Goal: Transaction & Acquisition: Purchase product/service

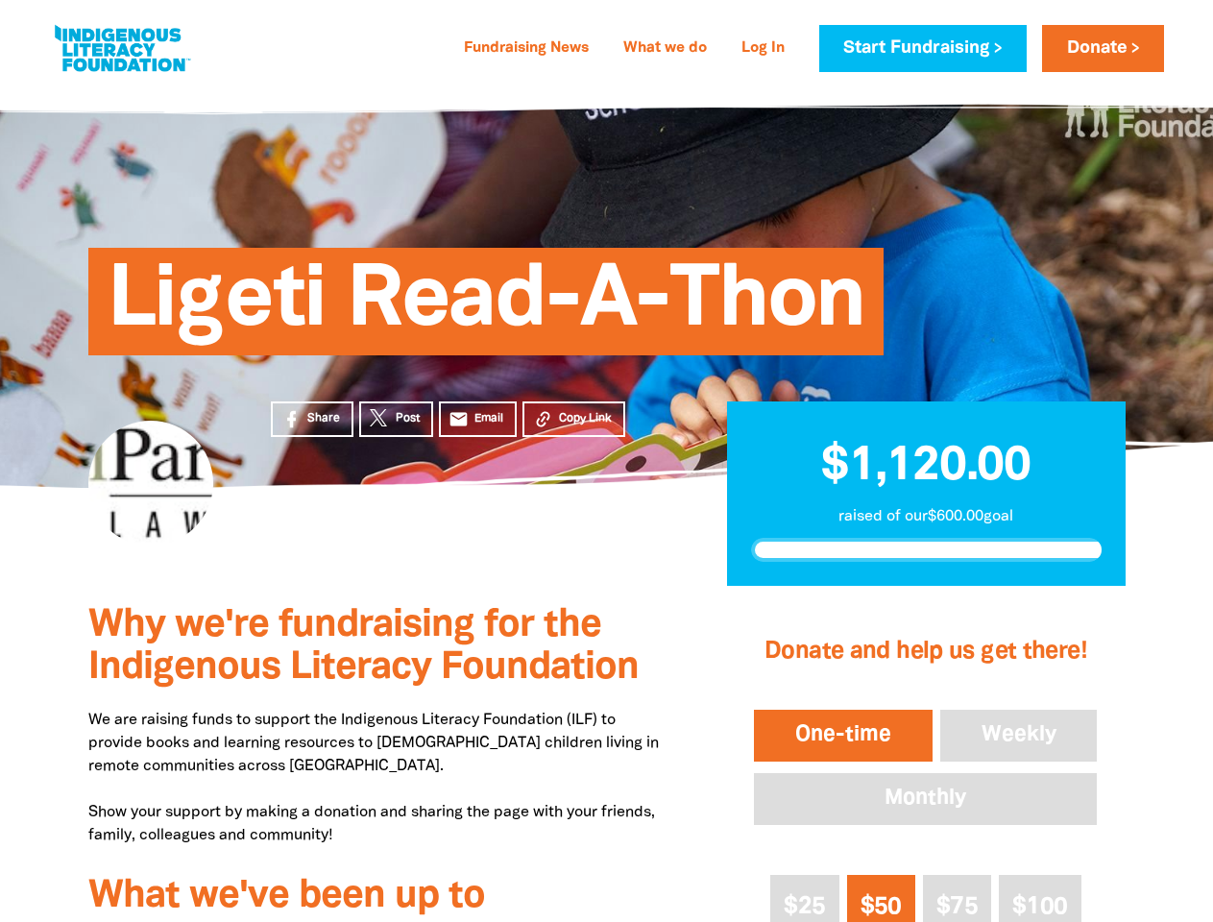
click at [606, 461] on div "Ligeti Read-A-Thon" at bounding box center [607, 286] width 1152 height 401
click at [573, 419] on span "Copy Link" at bounding box center [585, 418] width 53 height 17
click at [842, 736] on button "One-time" at bounding box center [843, 736] width 186 height 60
click at [1019, 736] on button "Weekly" at bounding box center [1018, 736] width 165 height 60
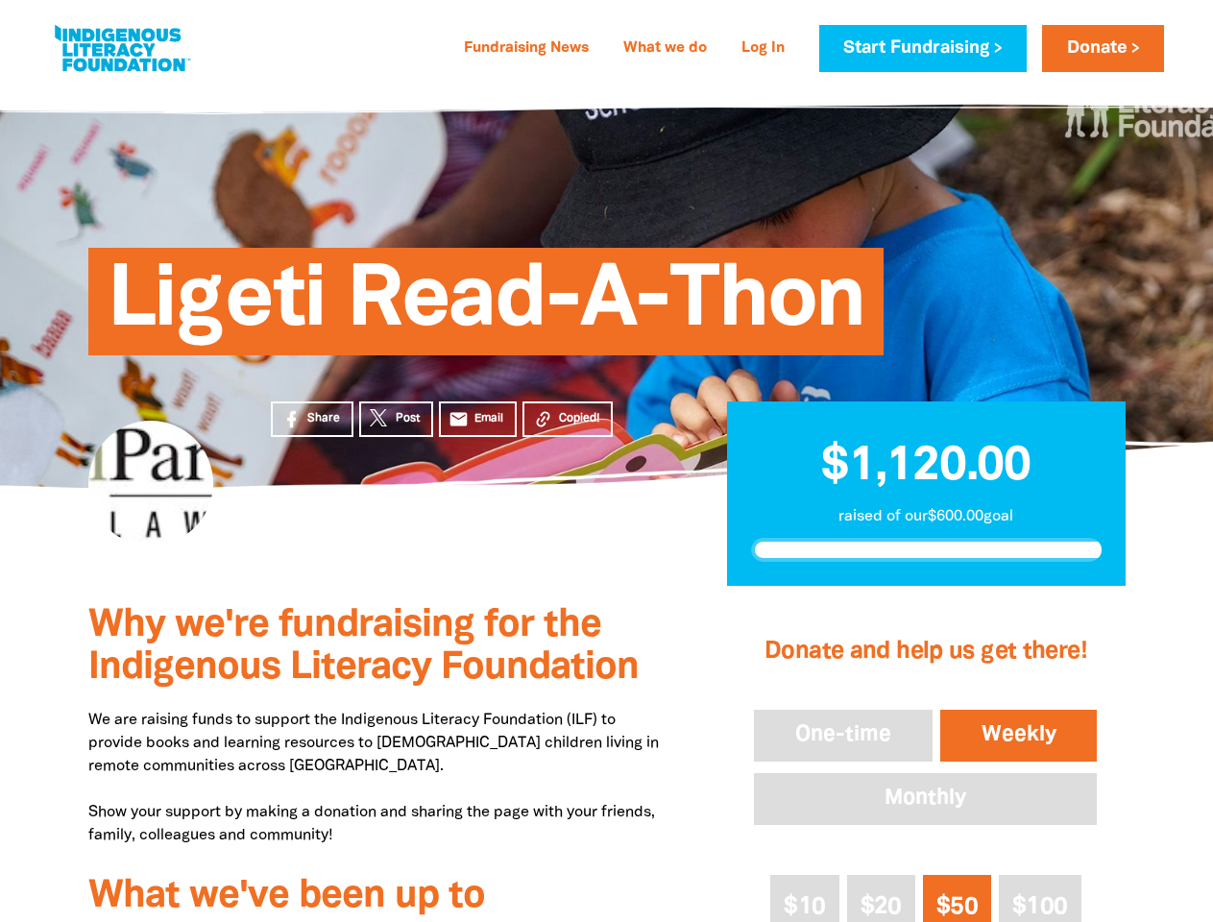
click at [925, 799] on button "Monthly" at bounding box center [925, 799] width 351 height 60
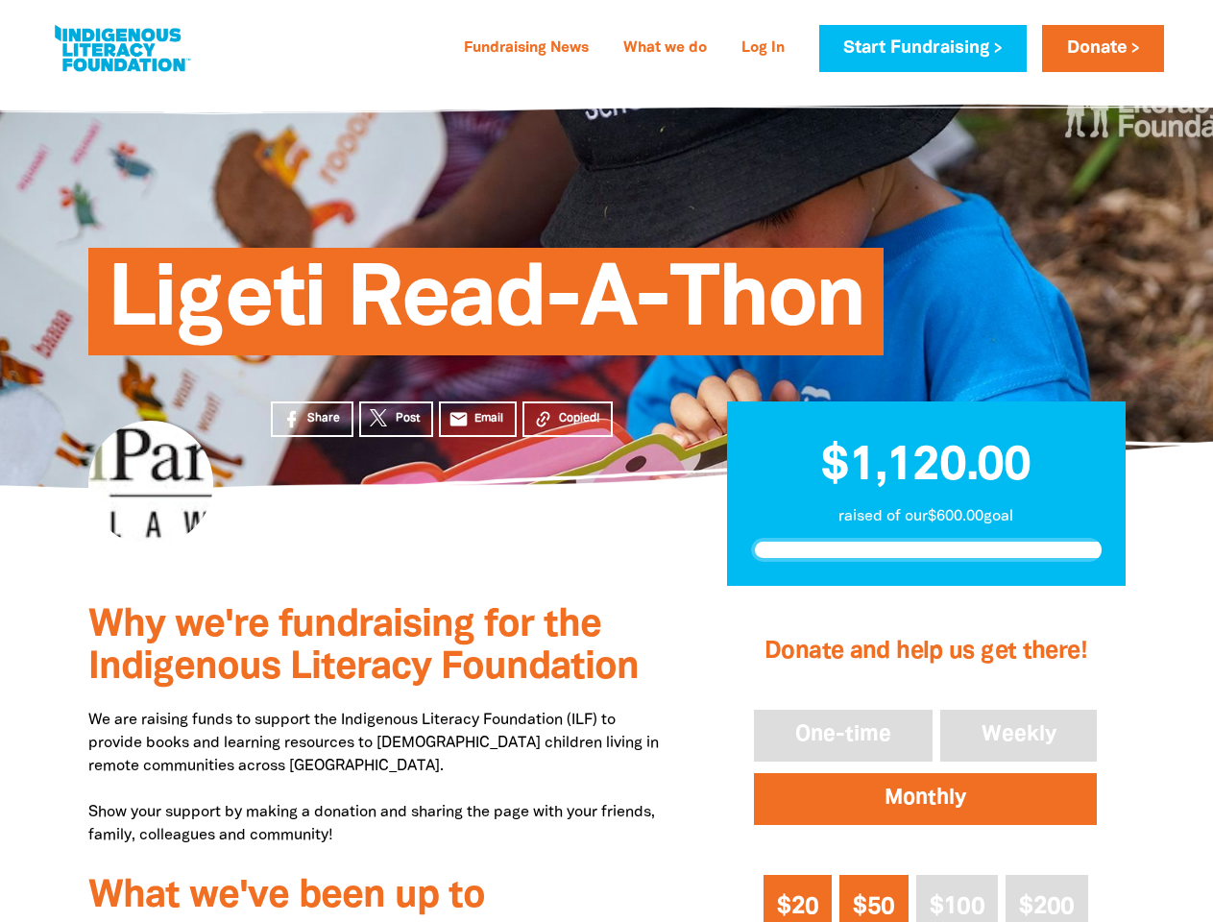
click at [805, 898] on span "$20" at bounding box center [797, 907] width 41 height 22
click at [881, 898] on span "$50" at bounding box center [873, 907] width 41 height 22
click at [957, 898] on span "$100" at bounding box center [957, 907] width 55 height 22
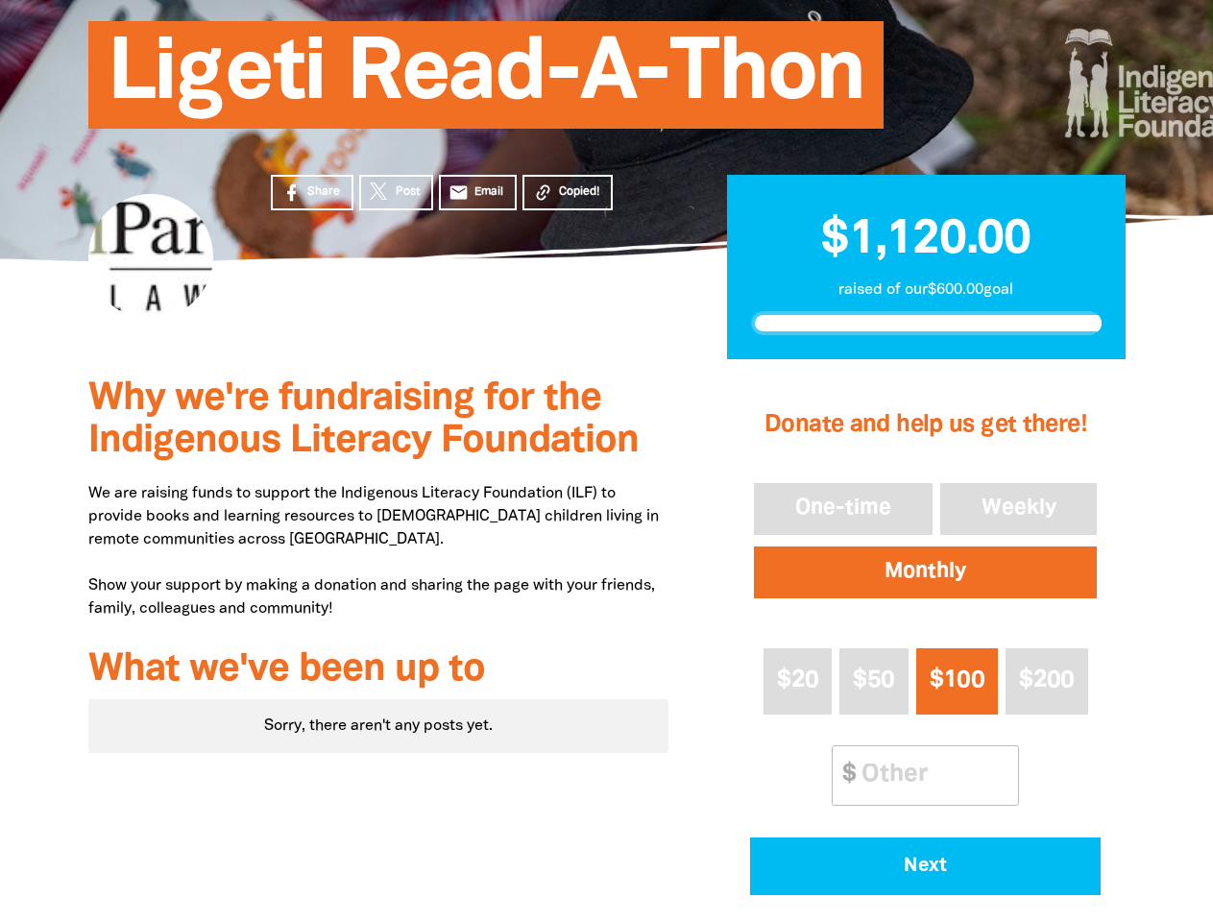
click at [1039, 898] on div "Donate and help us get there! One-time Weekly Monthly $20 $50 $100 $200 Other A…" at bounding box center [925, 641] width 399 height 556
